Goal: Complete application form

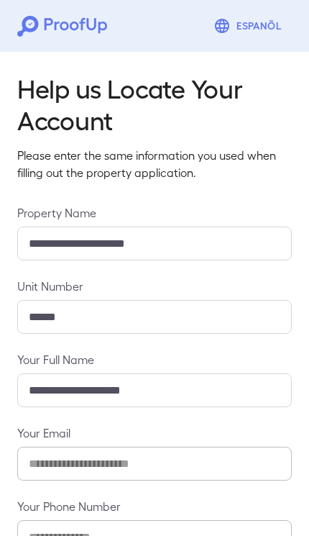
scroll to position [100, 0]
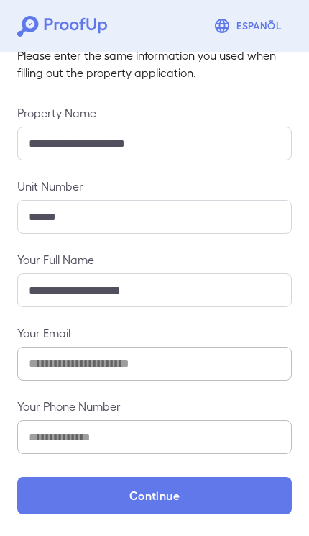
click at [207, 489] on button "Continue" at bounding box center [154, 495] width 275 height 37
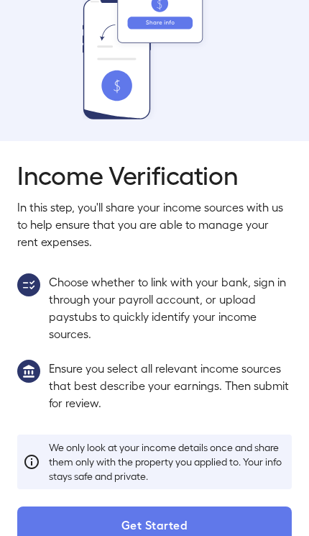
scroll to position [71, 0]
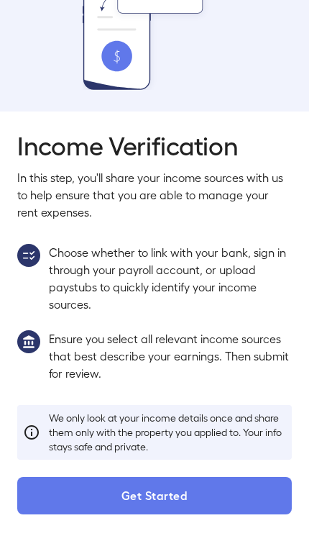
click at [217, 493] on button "Get Started" at bounding box center [154, 495] width 275 height 37
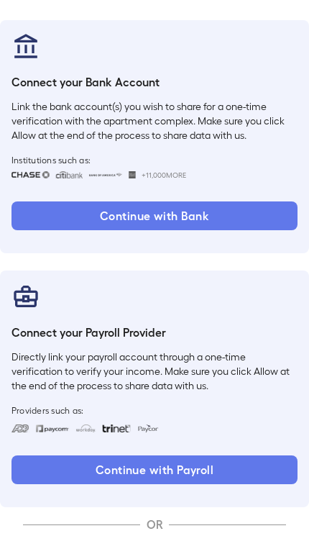
scroll to position [165, 0]
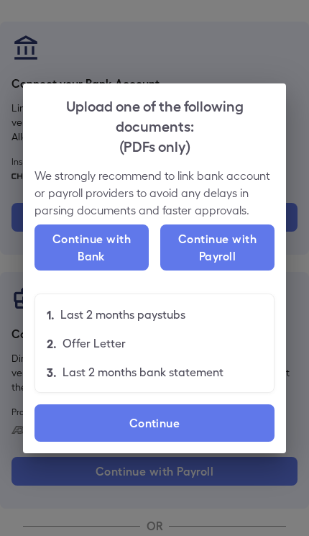
click at [221, 442] on label "Continue" at bounding box center [155, 422] width 240 height 37
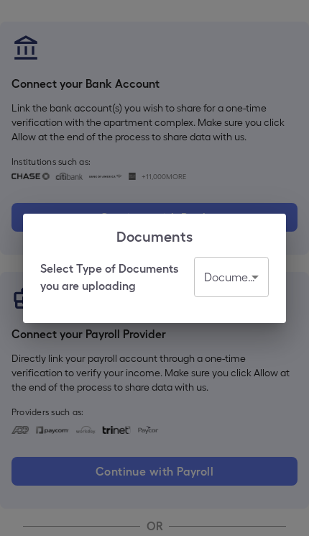
click at [244, 324] on body "Espanõl Go back How Would You Like to Verify Your Income? There are multiple wa…" at bounding box center [154, 226] width 309 height 782
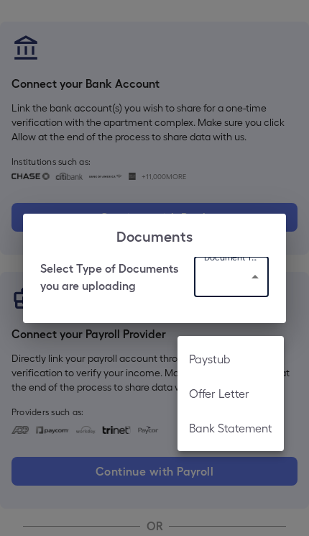
click at [157, 411] on div at bounding box center [154, 268] width 309 height 536
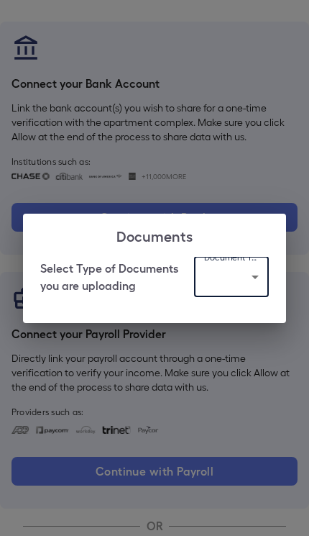
click at [157, 411] on div at bounding box center [154, 268] width 309 height 536
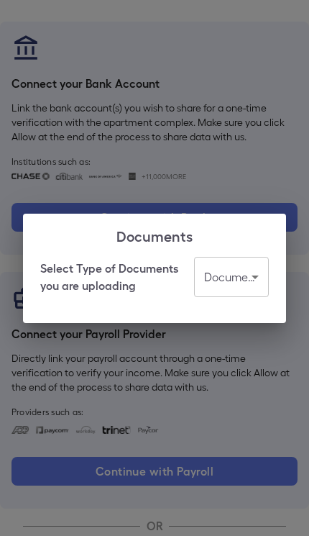
click at [162, 408] on div "Documents Select Type of Documents you are uploading Document Type ​ ​" at bounding box center [154, 268] width 309 height 536
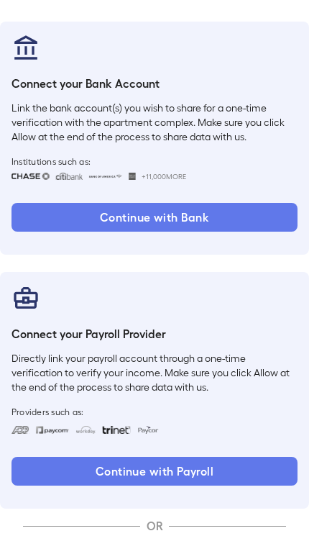
click at [186, 392] on div "Connect your Payroll Provider Directly link your payroll account through a one-…" at bounding box center [154, 390] width 309 height 237
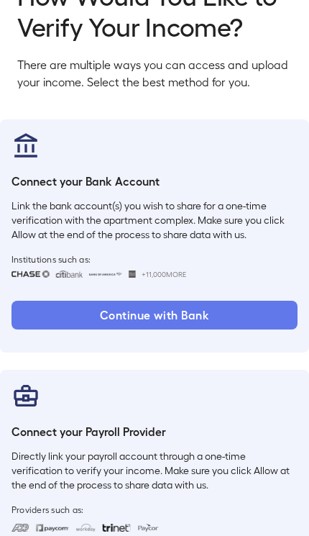
scroll to position [0, 0]
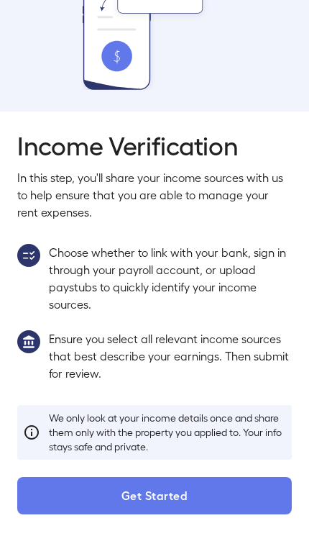
scroll to position [28, 0]
